Goal: Task Accomplishment & Management: Manage account settings

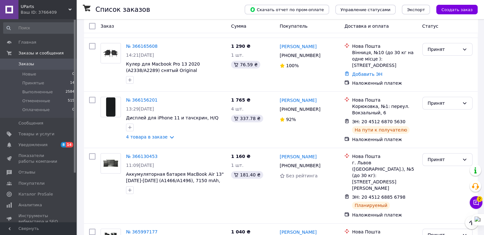
scroll to position [159, 0]
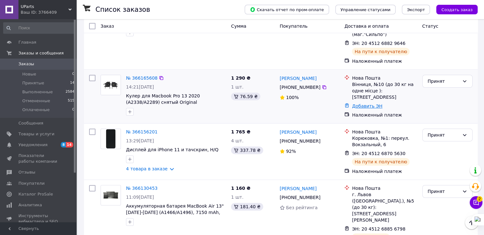
click at [363, 103] on link "Добавить ЭН" at bounding box center [367, 105] width 30 height 5
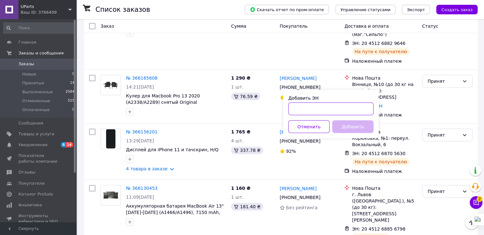
click at [321, 108] on input "Добавить ЭН" at bounding box center [330, 108] width 85 height 13
paste input "20451269033872"
type input "20451269033872"
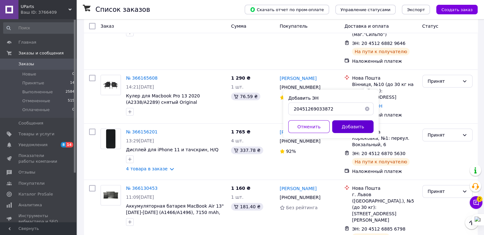
click at [348, 120] on button "Добавить" at bounding box center [352, 126] width 41 height 13
click at [348, 123] on div "Добавить" at bounding box center [353, 126] width 44 height 13
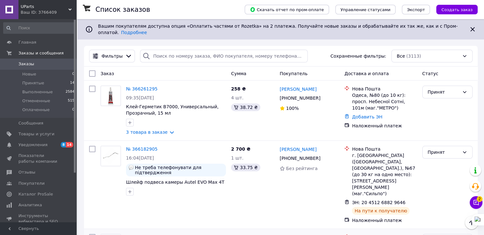
scroll to position [0, 0]
click at [53, 7] on span "UParts" at bounding box center [45, 7] width 48 height 6
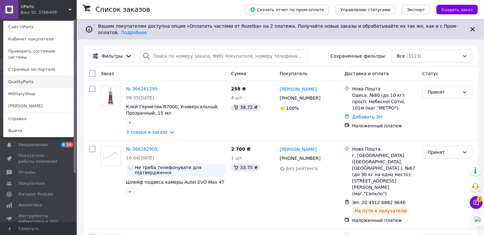
click at [39, 76] on link "QualityParts" at bounding box center [39, 82] width 70 height 12
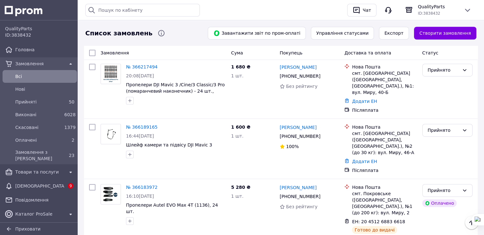
scroll to position [350, 0]
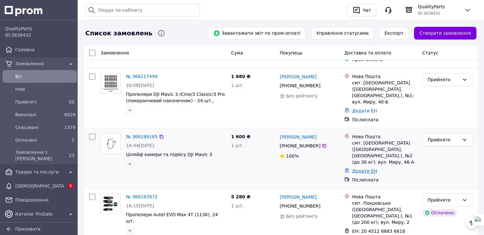
click at [364, 168] on link "Додати ЕН" at bounding box center [364, 170] width 25 height 5
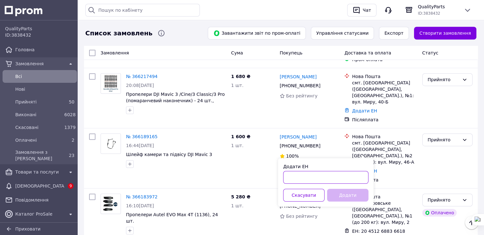
click at [340, 174] on input "Додати ЕН" at bounding box center [325, 177] width 85 height 13
paste input "20451269041505"
type input "20451269041505"
click at [348, 194] on button "Додати" at bounding box center [347, 195] width 41 height 13
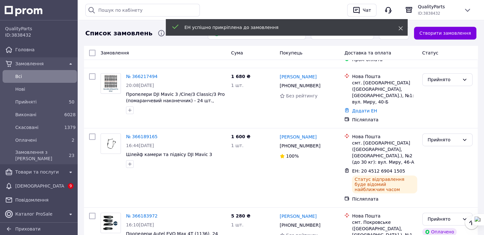
click at [400, 27] on icon at bounding box center [400, 28] width 4 height 4
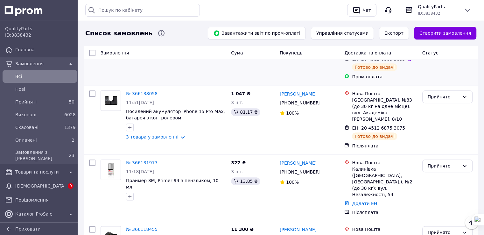
scroll to position [732, 0]
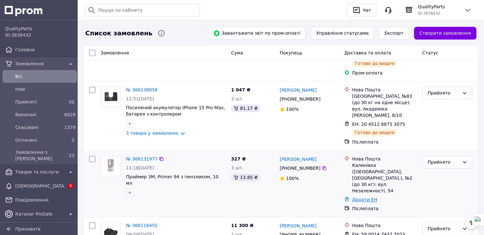
click at [364, 197] on link "Додати ЕН" at bounding box center [364, 199] width 25 height 5
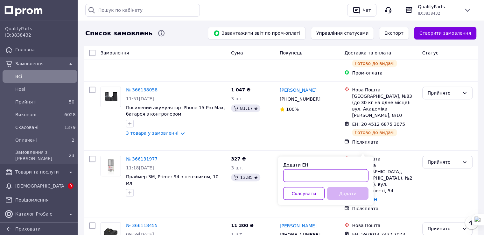
click at [309, 180] on input "Додати ЕН" at bounding box center [325, 175] width 85 height 13
paste input "20451268979312"
type input "20451268979312"
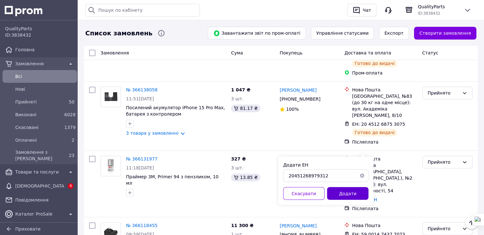
click at [339, 190] on button "Додати" at bounding box center [347, 193] width 41 height 13
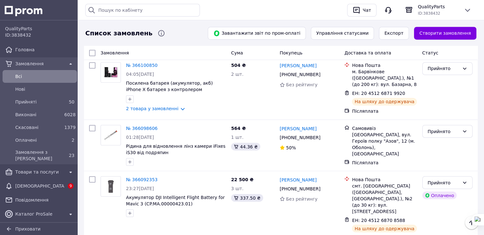
scroll to position [1056, 0]
